Goal: Information Seeking & Learning: Learn about a topic

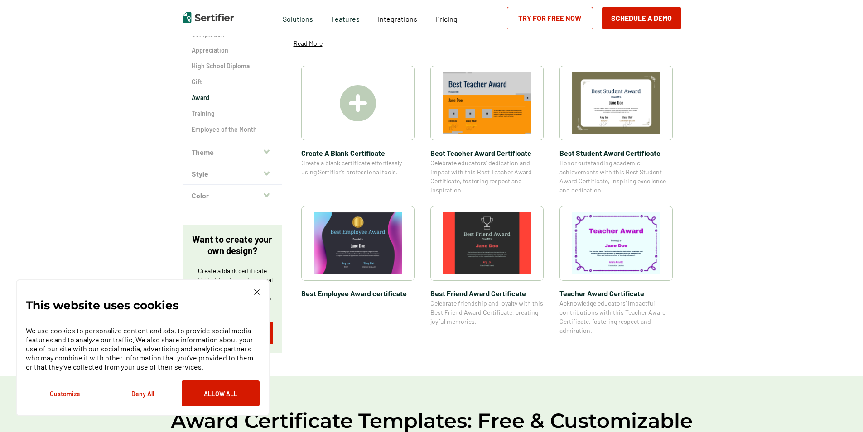
scroll to position [91, 0]
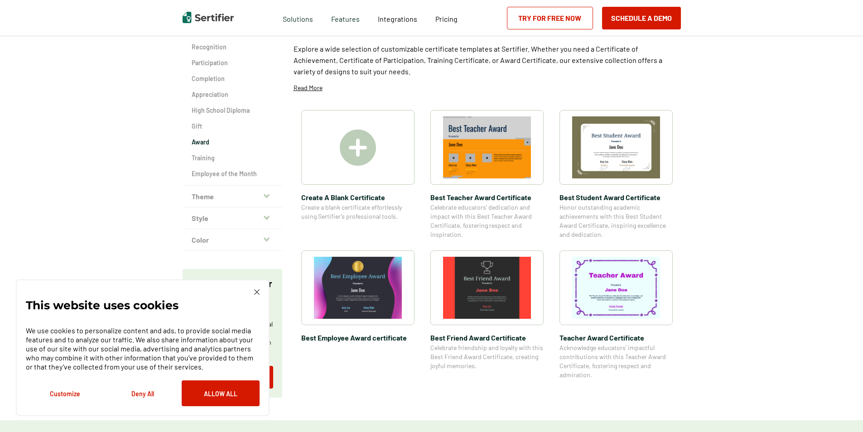
click at [254, 291] on img at bounding box center [256, 292] width 5 height 5
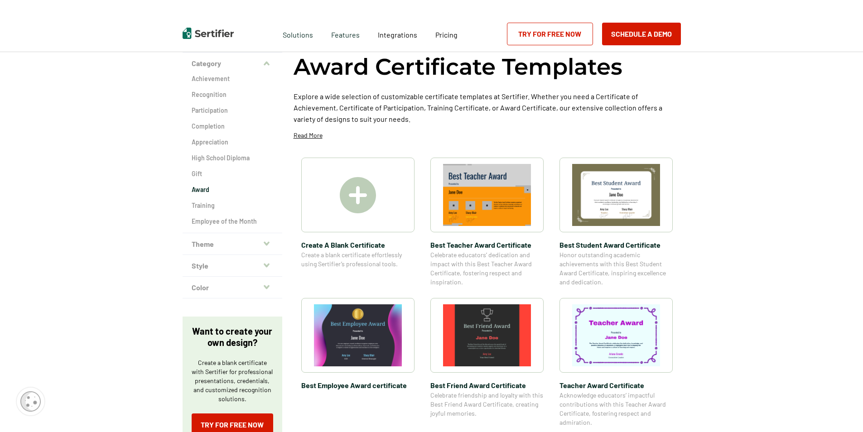
scroll to position [0, 0]
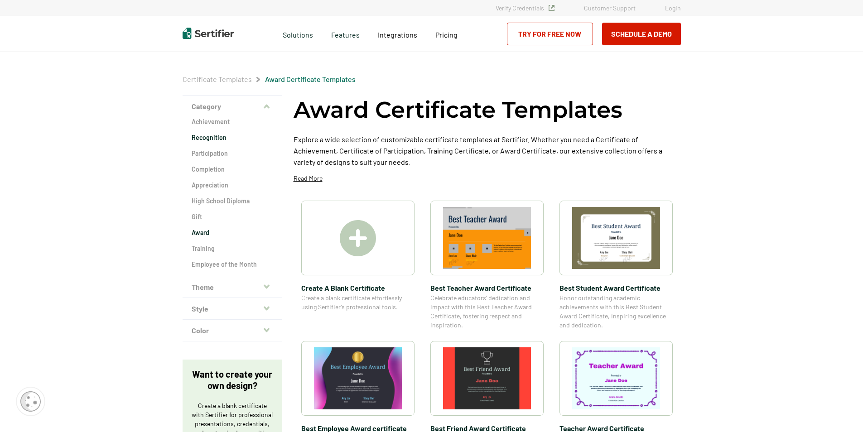
click at [206, 138] on h2 "Recognition" at bounding box center [233, 137] width 82 height 9
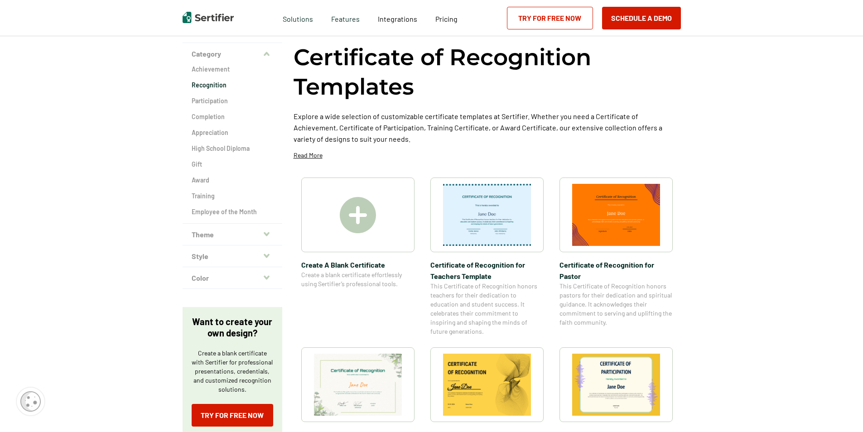
scroll to position [181, 0]
